Goal: Complete application form

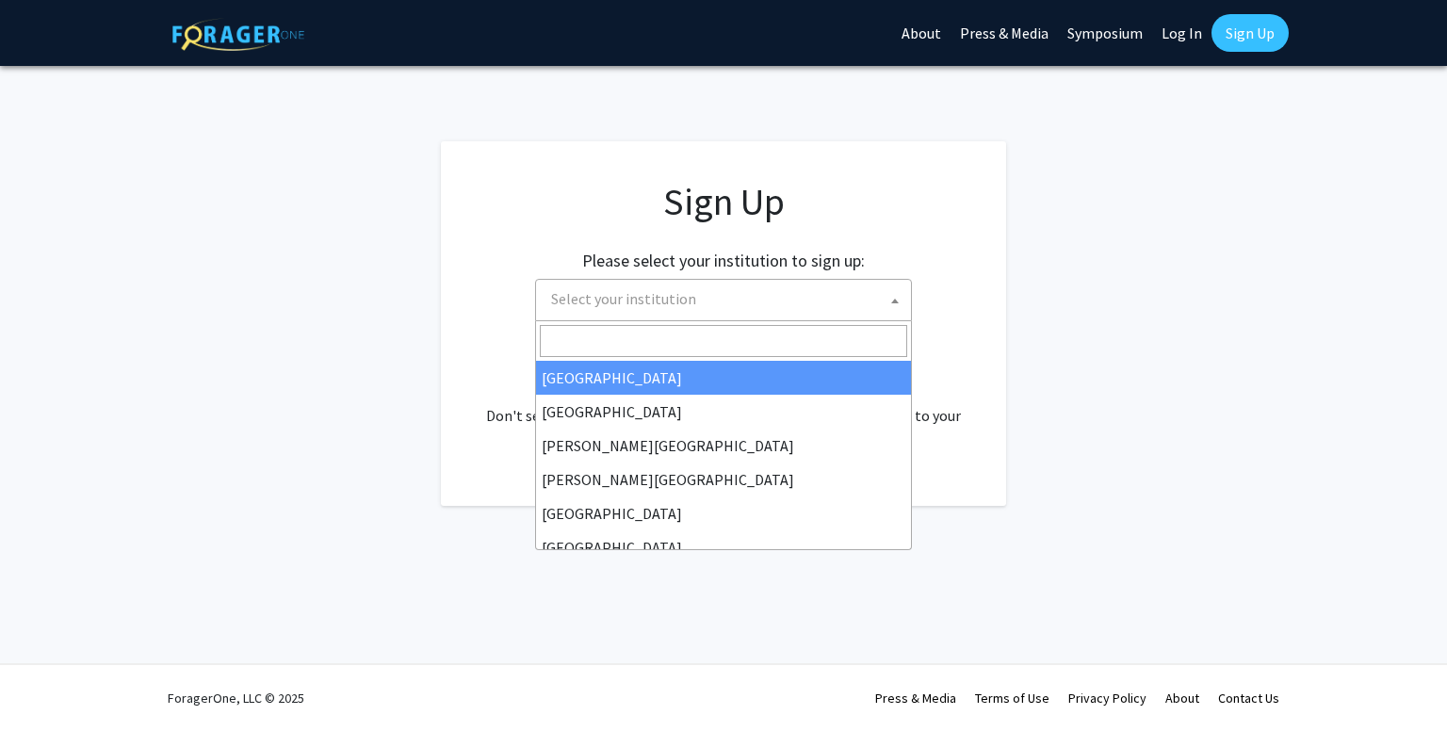
click at [899, 296] on span at bounding box center [894, 300] width 19 height 41
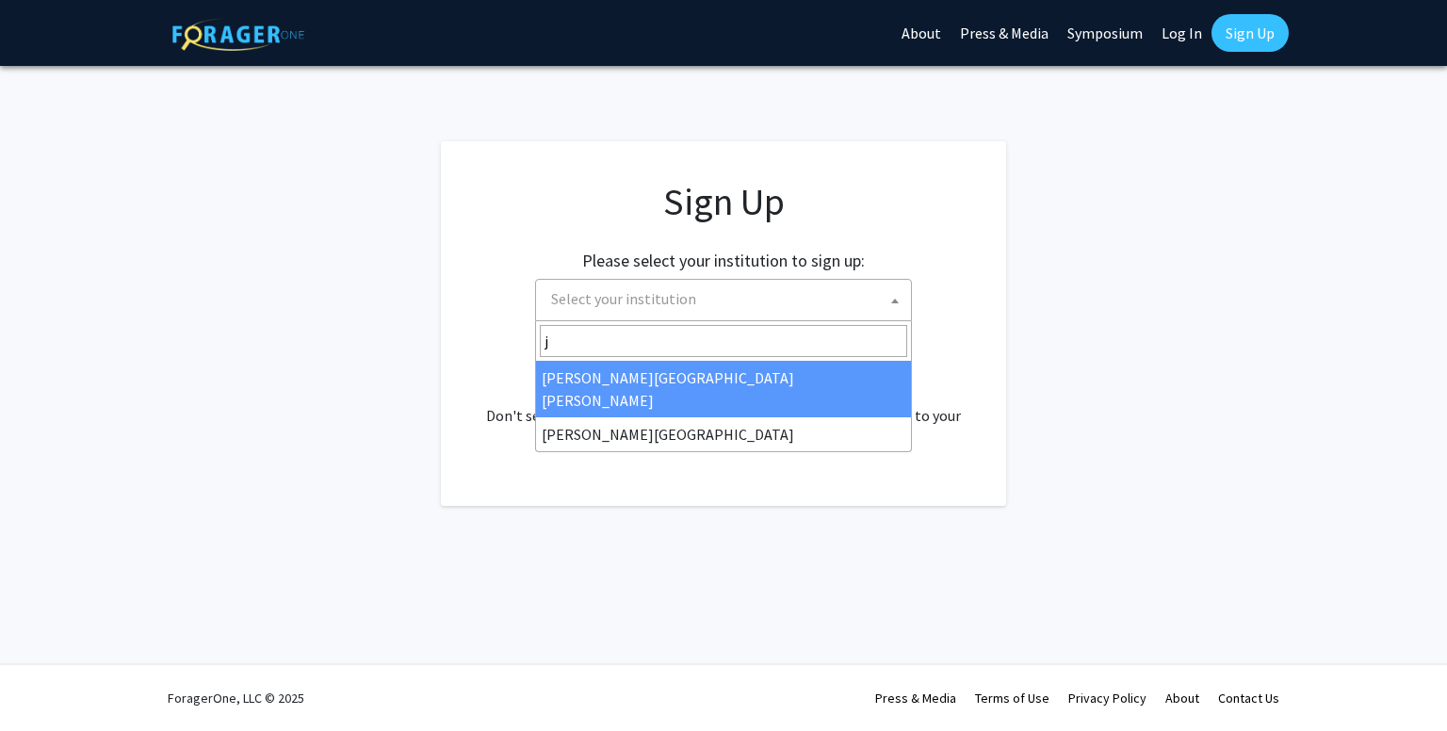
type input "j"
select select "1"
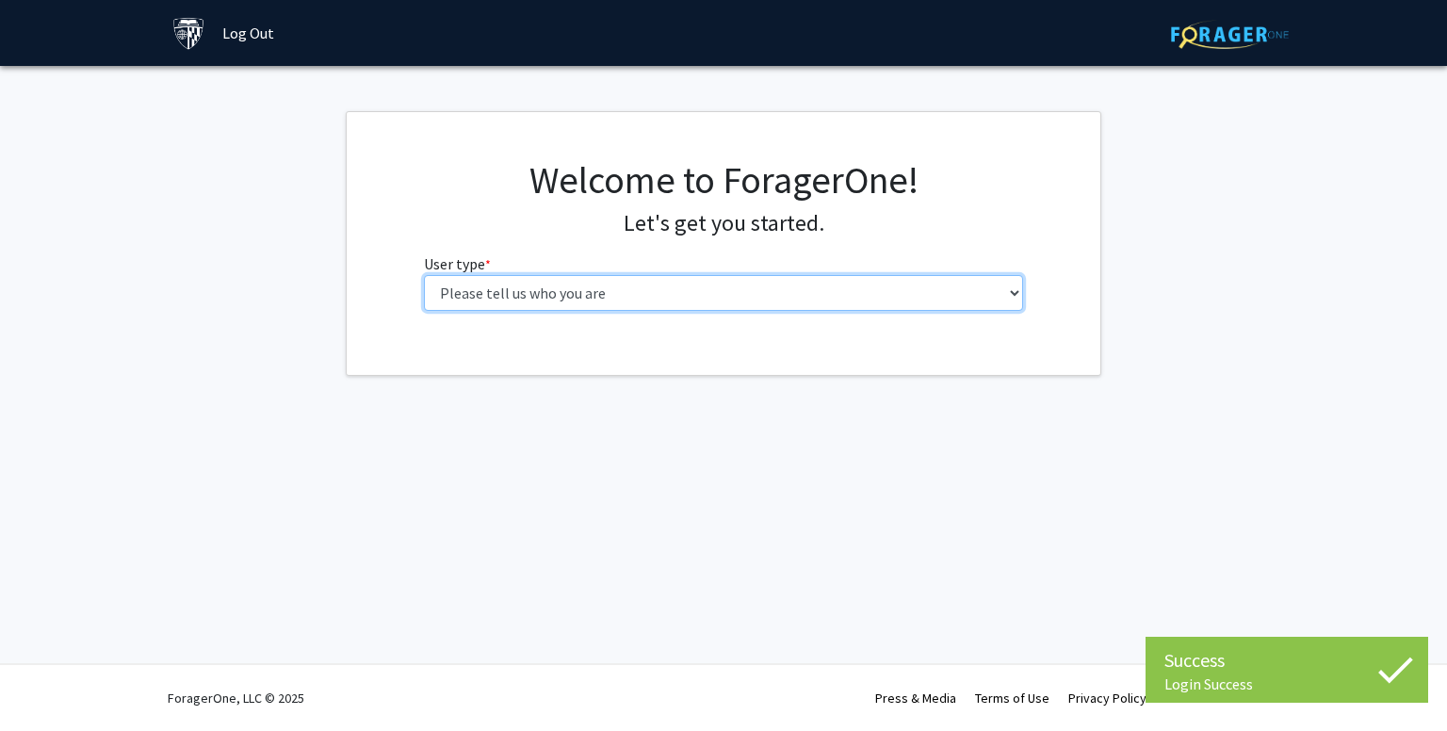
click at [704, 275] on select "Please tell us who you are Undergraduate Student Master's Student Doctoral Cand…" at bounding box center [724, 293] width 600 height 36
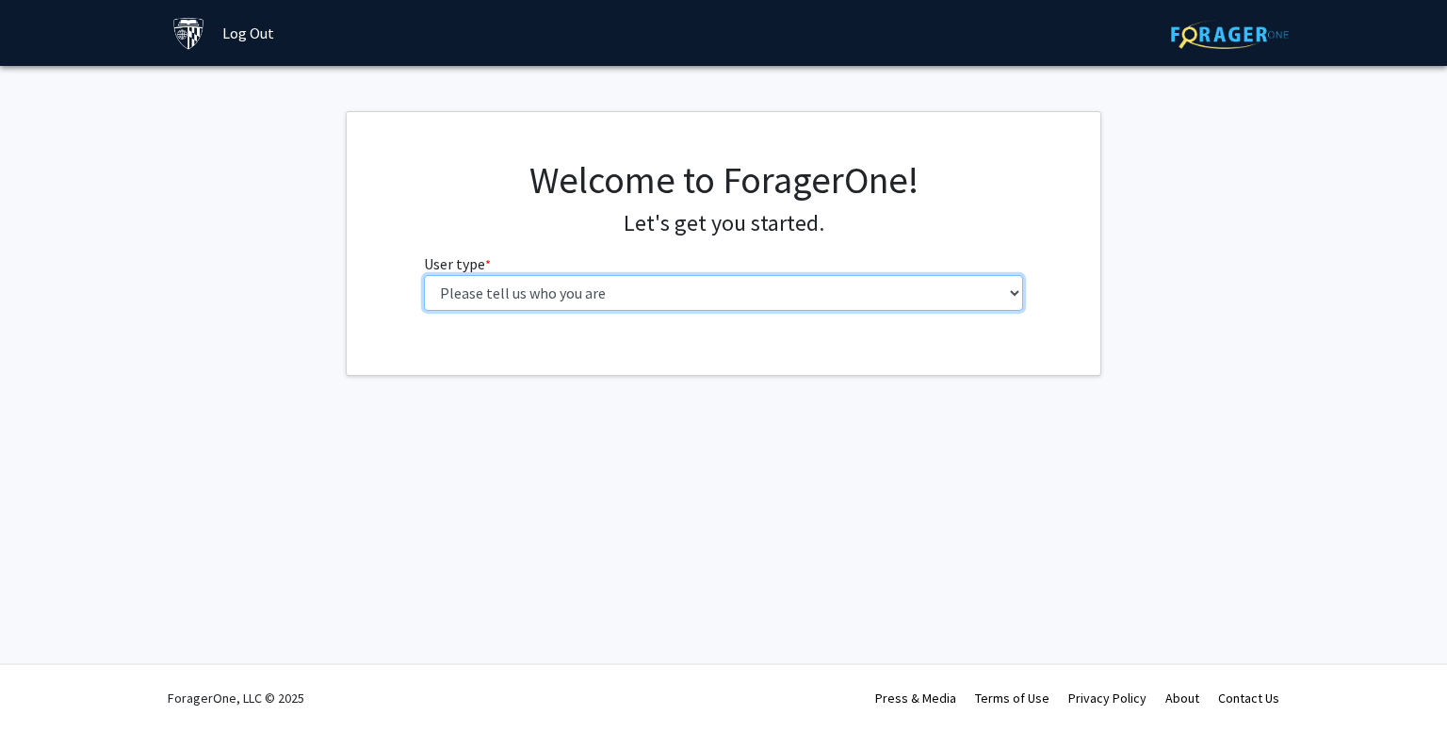
select select "1: undergrad"
click at [424, 275] on select "Please tell us who you are Undergraduate Student Master's Student Doctoral Cand…" at bounding box center [724, 293] width 600 height 36
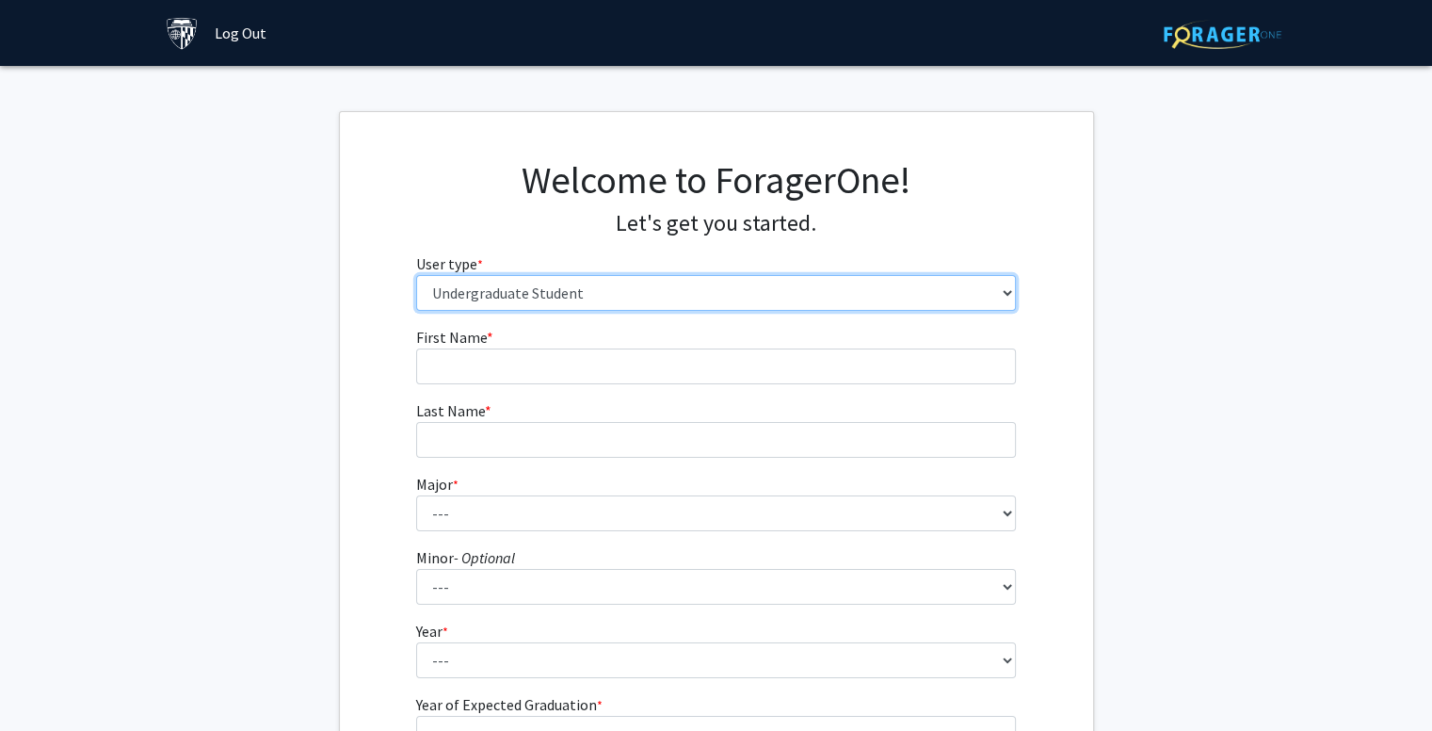
click at [607, 295] on select "Please tell us who you are Undergraduate Student Master's Student Doctoral Cand…" at bounding box center [716, 293] width 600 height 36
